Goal: Transaction & Acquisition: Purchase product/service

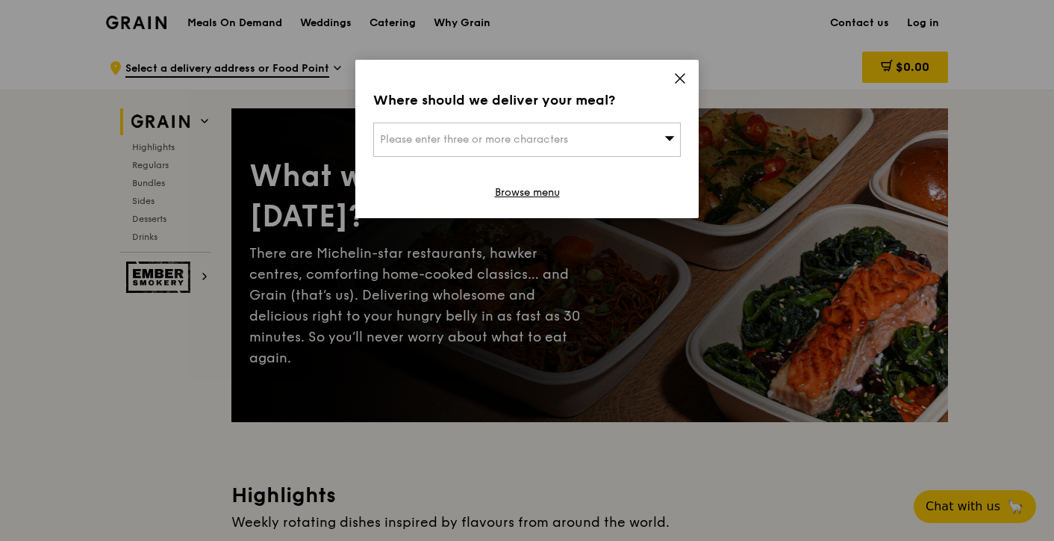
click at [564, 141] on span "Please enter three or more characters" at bounding box center [474, 139] width 188 height 13
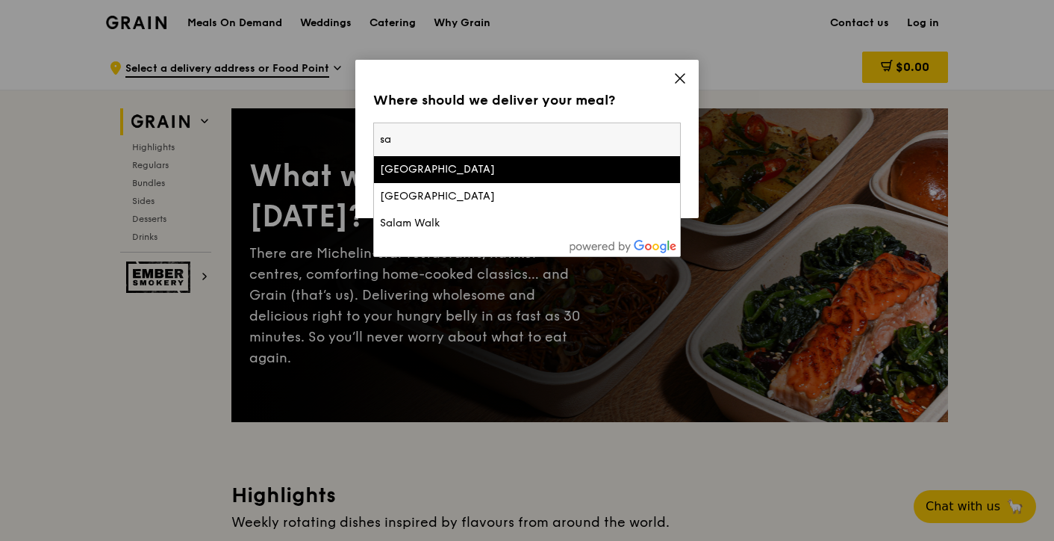
type input "s"
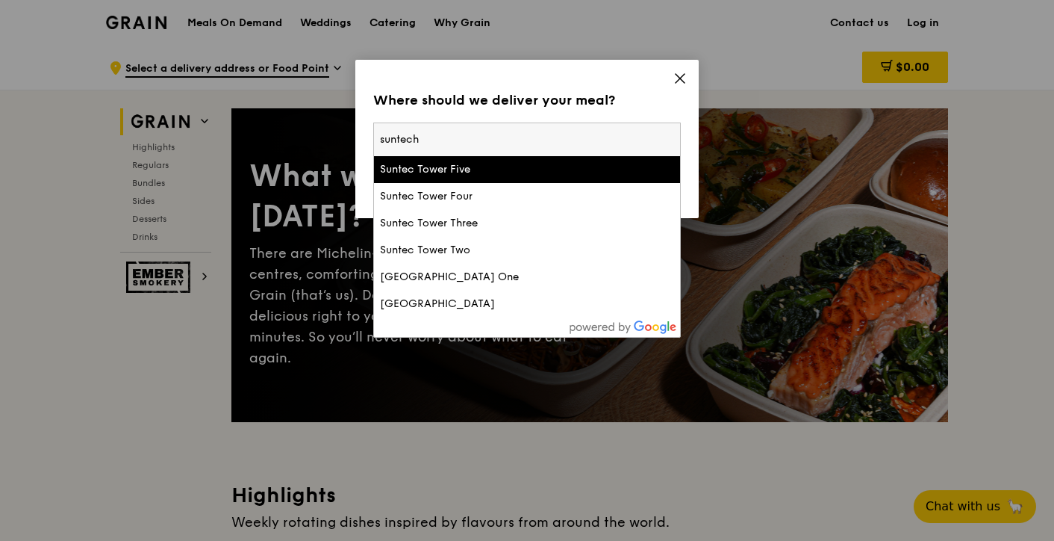
type input "suntech"
click at [420, 170] on div "Suntec Tower Five" at bounding box center [490, 169] width 221 height 15
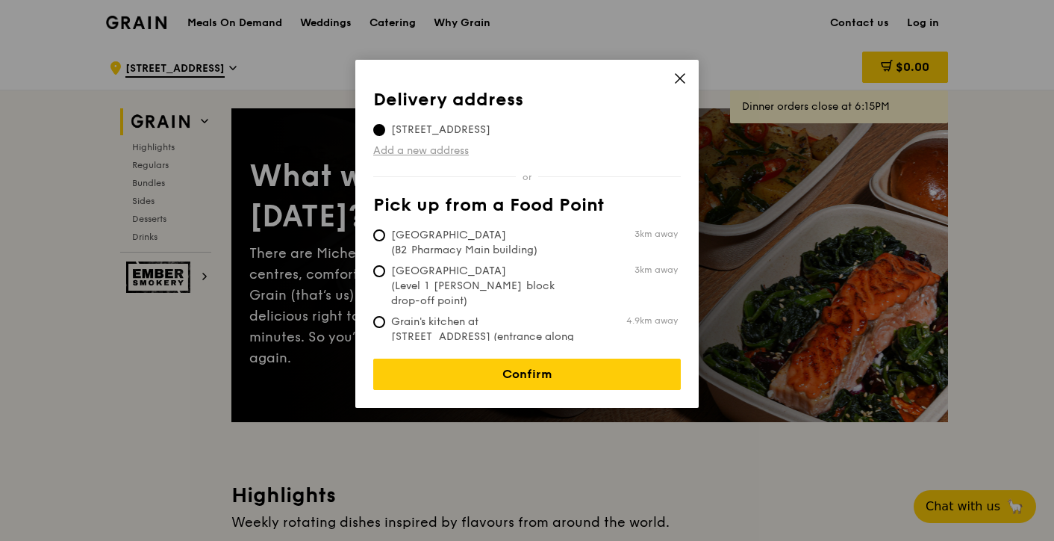
click at [432, 152] on link "Add a new address" at bounding box center [527, 150] width 308 height 15
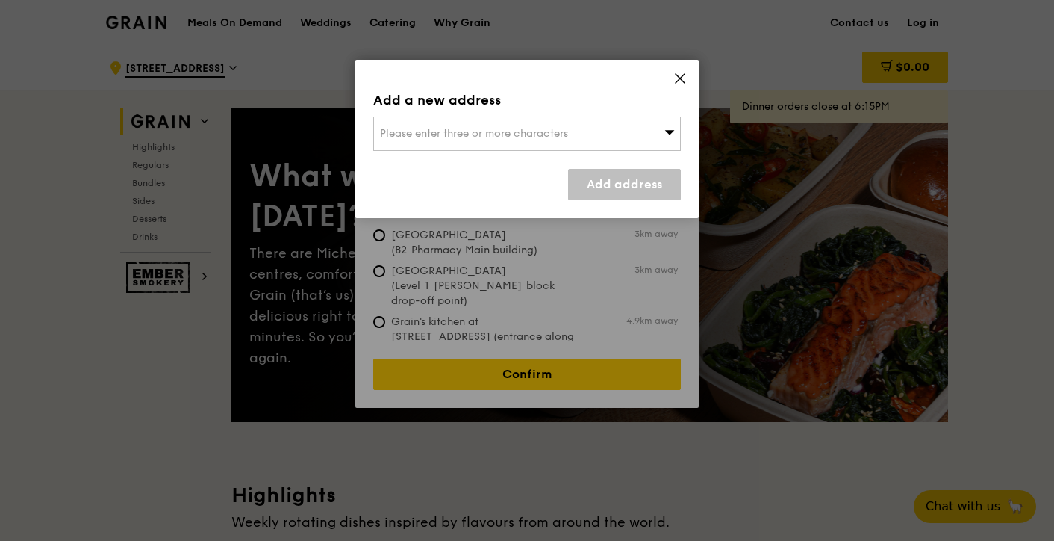
click at [677, 77] on icon at bounding box center [680, 78] width 13 height 13
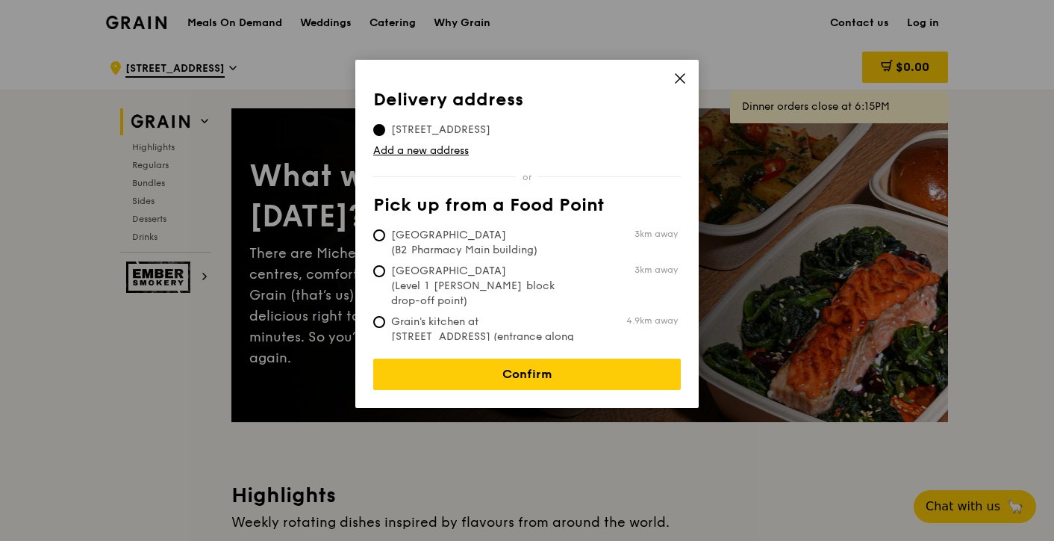
click at [476, 128] on span "[STREET_ADDRESS]" at bounding box center [440, 129] width 135 height 15
click at [385, 128] on input "[STREET_ADDRESS]" at bounding box center [379, 130] width 12 height 12
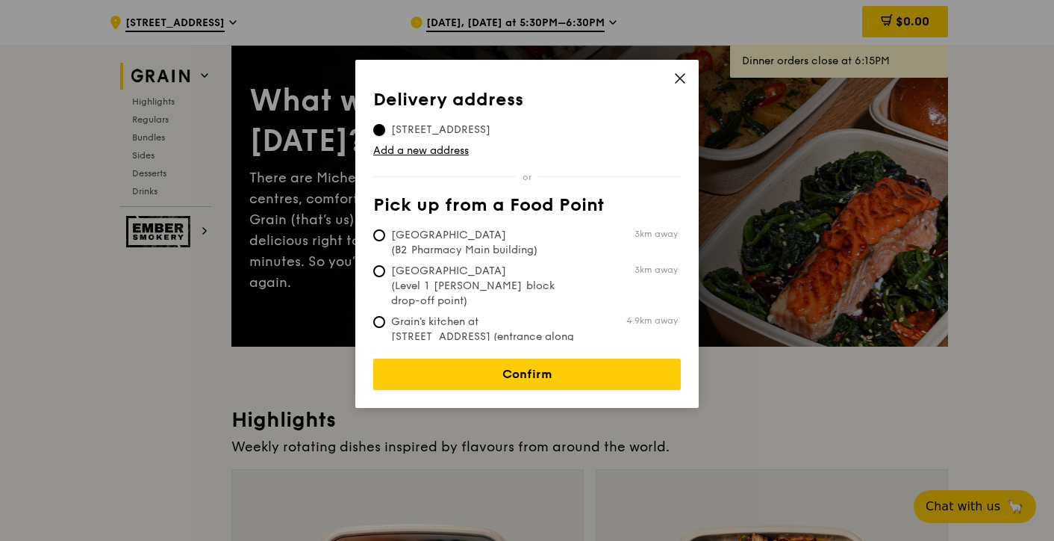
scroll to position [76, 0]
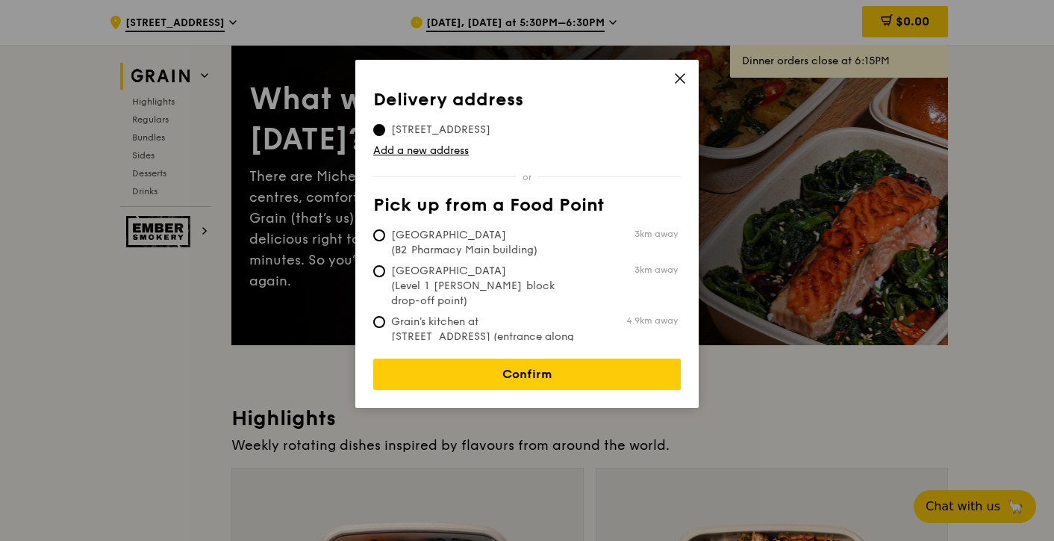
click at [685, 75] on icon at bounding box center [680, 78] width 13 height 13
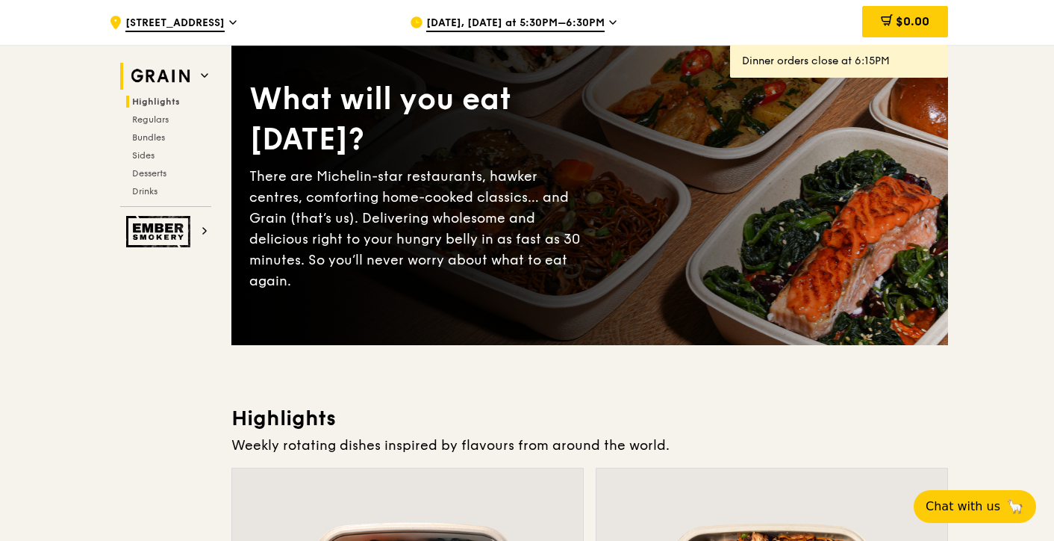
click at [159, 101] on span "Highlights" at bounding box center [156, 101] width 48 height 10
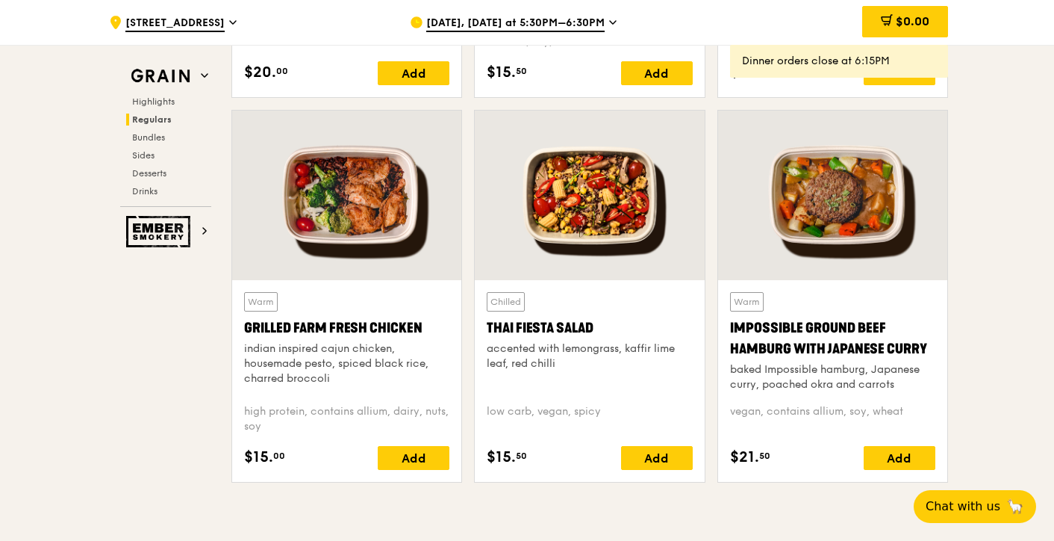
scroll to position [1645, 0]
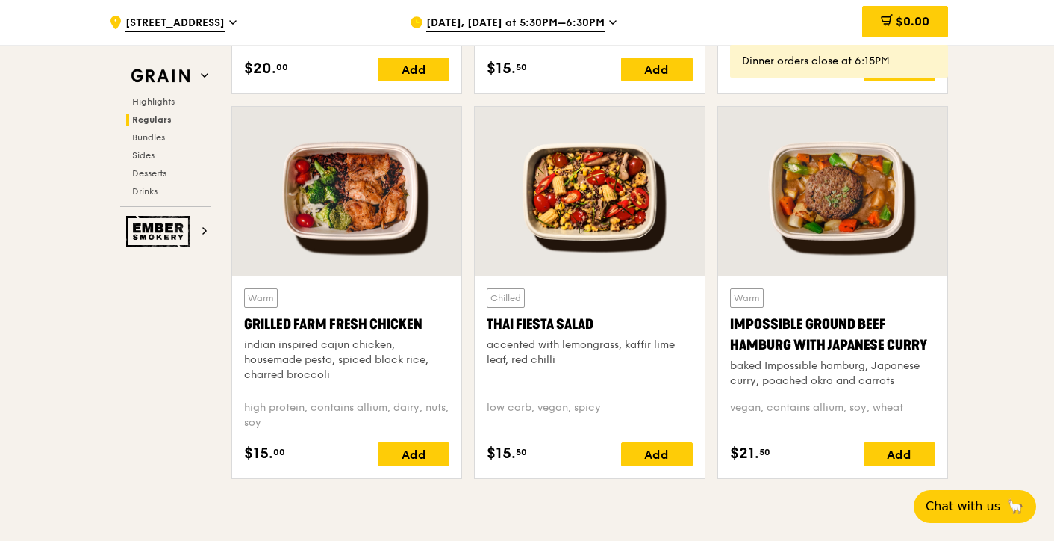
click at [332, 323] on div "Grilled Farm Fresh Chicken" at bounding box center [346, 324] width 205 height 21
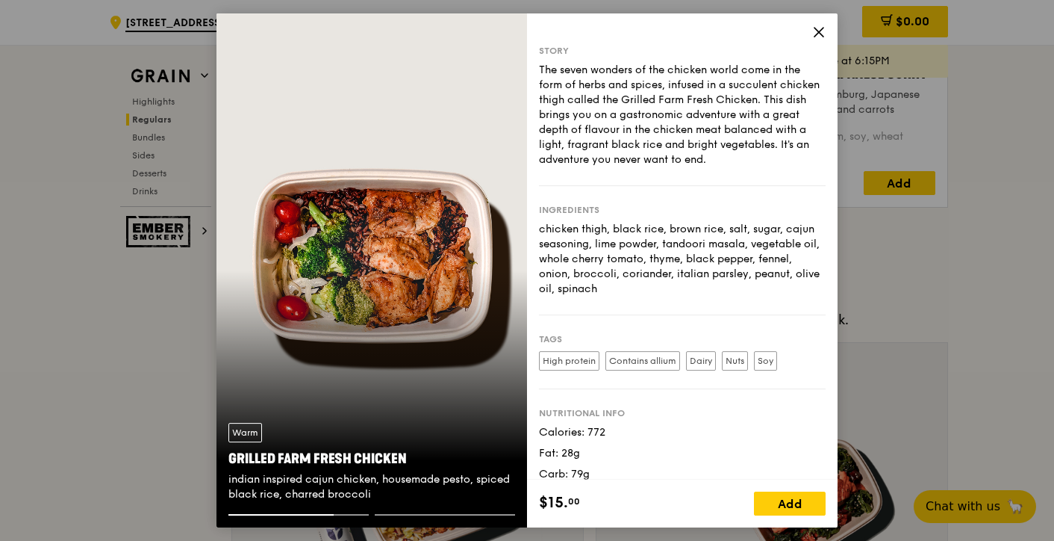
scroll to position [35, 0]
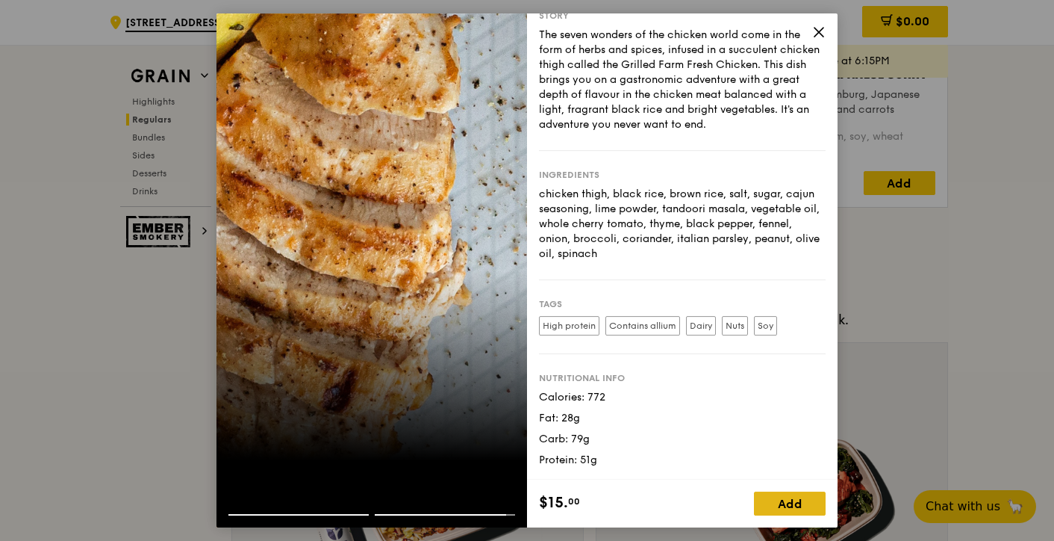
click at [771, 491] on div "Add" at bounding box center [790, 503] width 72 height 24
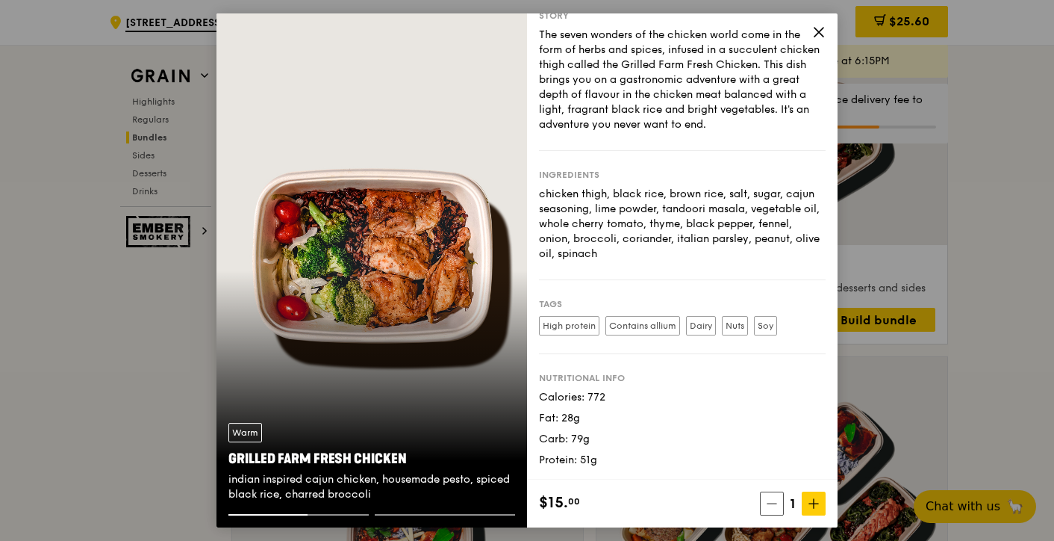
scroll to position [2273, 0]
drag, startPoint x: 414, startPoint y: 460, endPoint x: 231, endPoint y: 464, distance: 183.0
click at [231, 464] on div "Grilled Farm Fresh Chicken" at bounding box center [372, 458] width 287 height 21
copy div "Grilled Farm Fresh Chicken"
click at [818, 40] on span at bounding box center [819, 34] width 13 height 16
